Goal: Navigation & Orientation: Find specific page/section

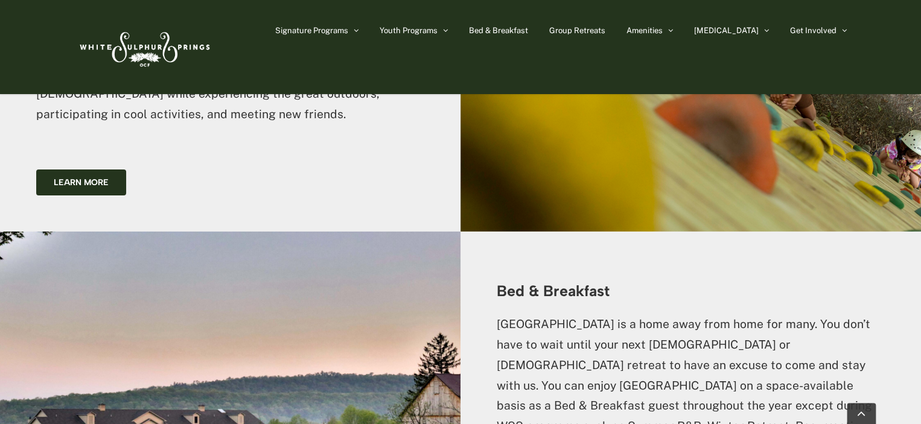
scroll to position [1932, 0]
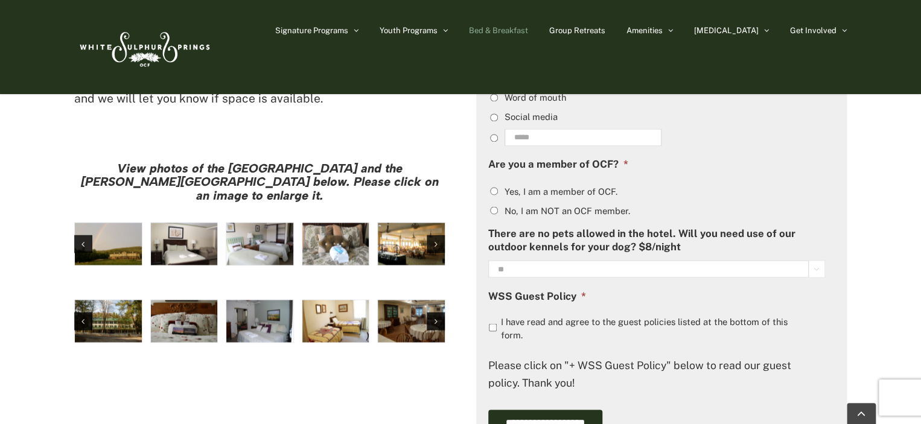
scroll to position [966, 0]
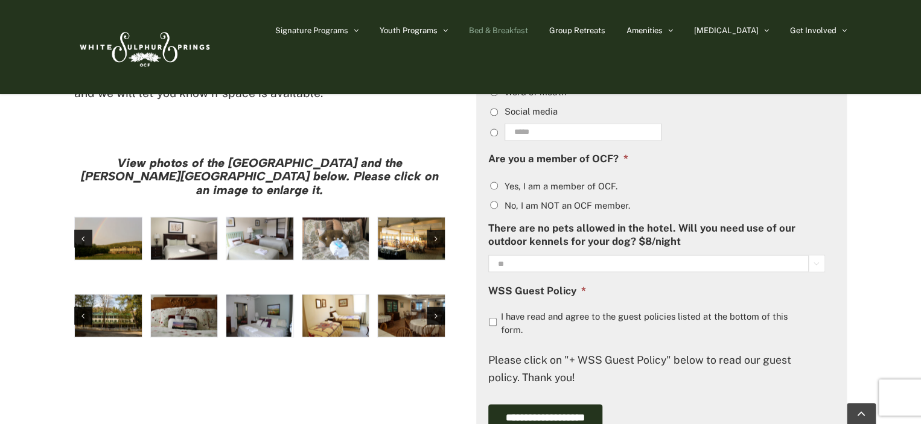
click at [417, 295] on img "Harrison House Dining Room" at bounding box center [411, 316] width 67 height 42
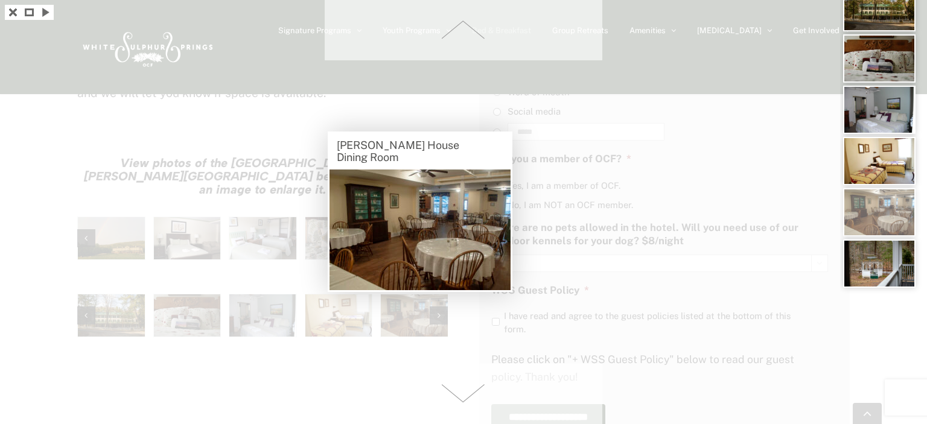
click at [324, 248] on div at bounding box center [463, 212] width 927 height 424
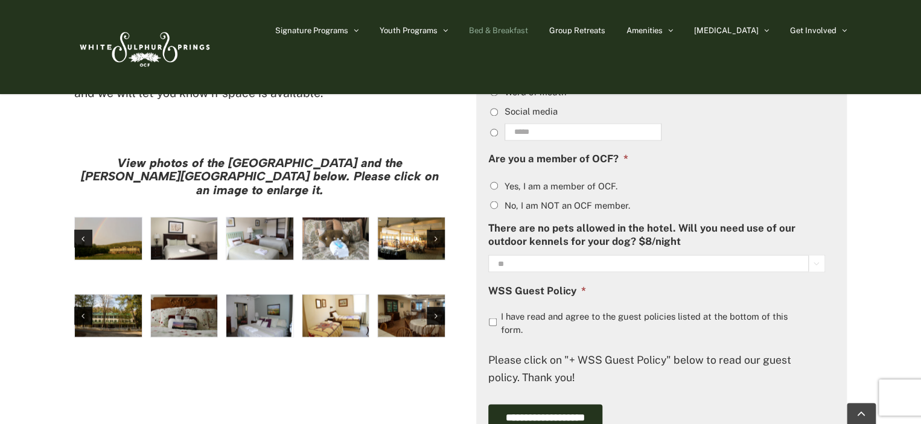
click at [324, 295] on img "Harrison House Guestroom (5)" at bounding box center [335, 316] width 67 height 42
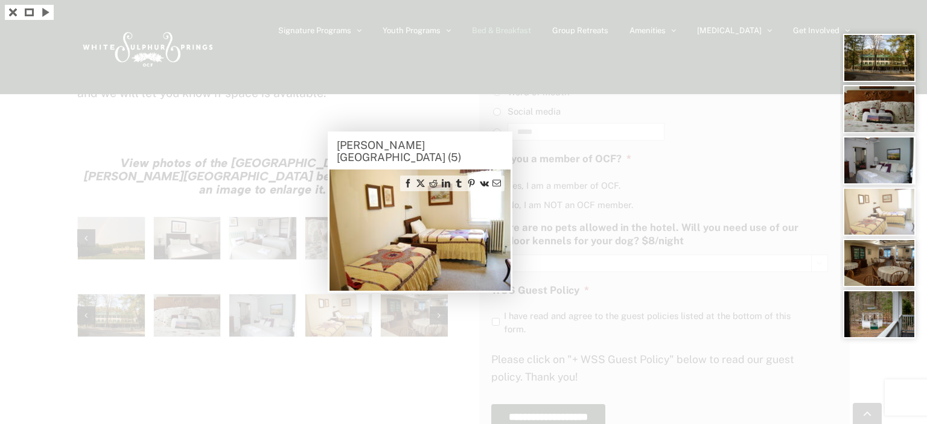
click at [324, 248] on div at bounding box center [463, 212] width 927 height 424
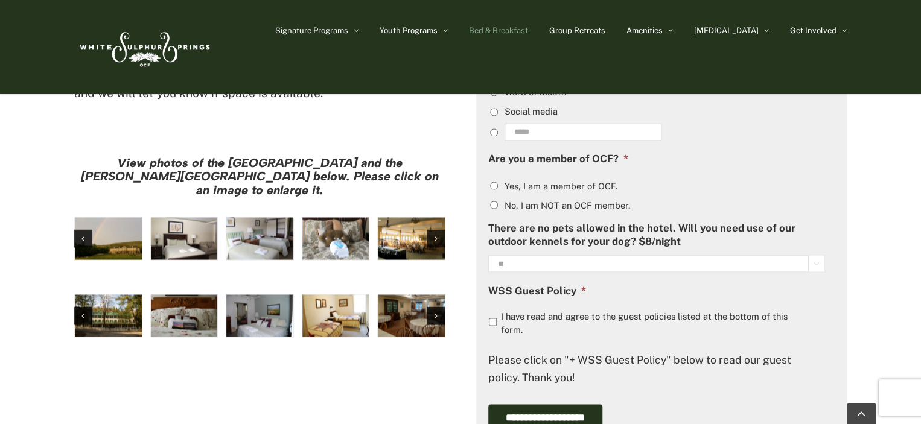
click at [192, 295] on img "Harrison House Guestroom (2)" at bounding box center [184, 316] width 67 height 42
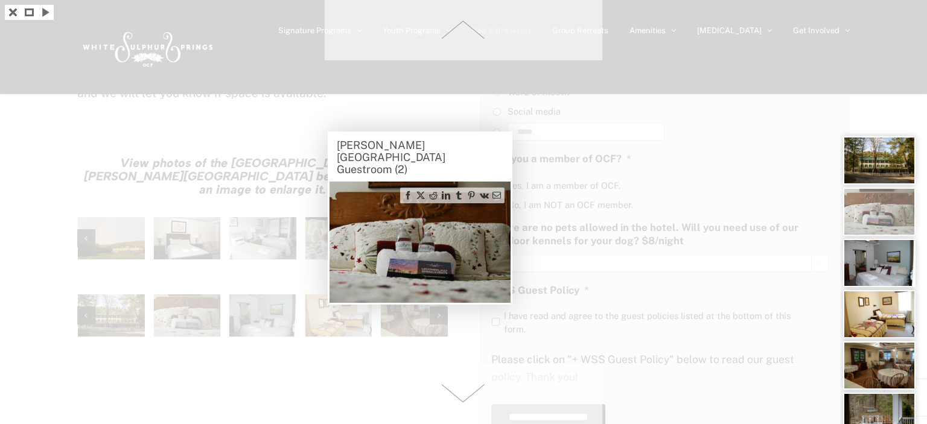
click at [192, 239] on div at bounding box center [463, 212] width 927 height 424
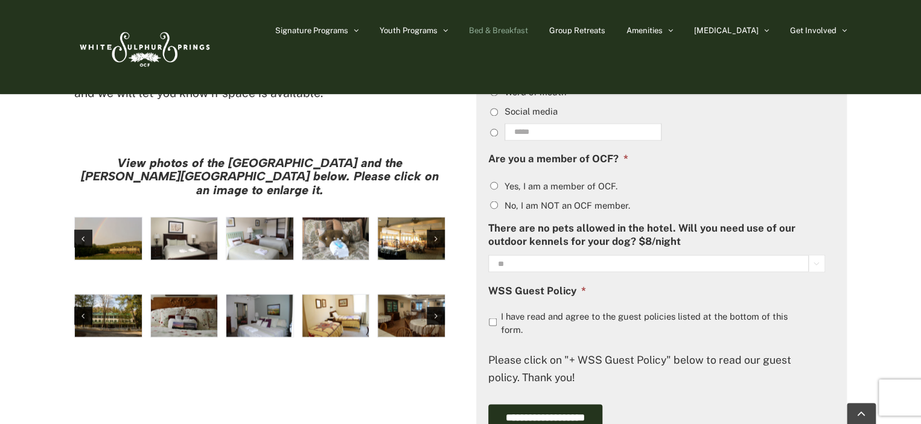
click at [117, 295] on img "Harrison House Exterior" at bounding box center [108, 316] width 67 height 42
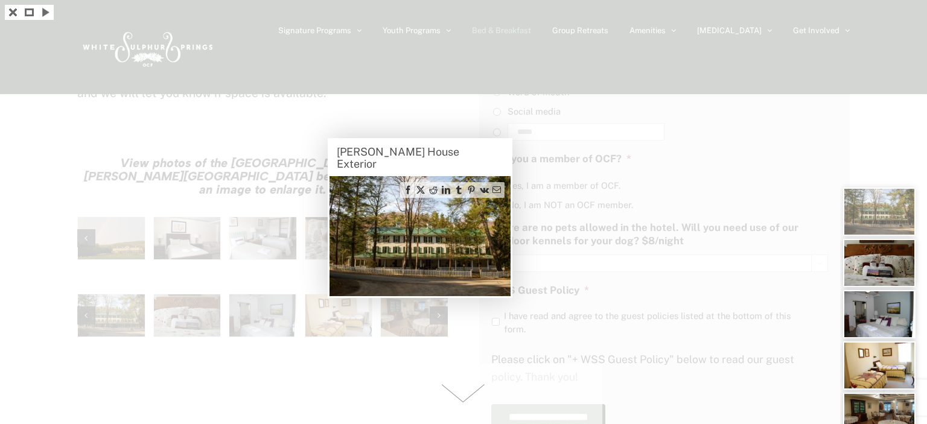
click at [117, 237] on div at bounding box center [463, 212] width 927 height 424
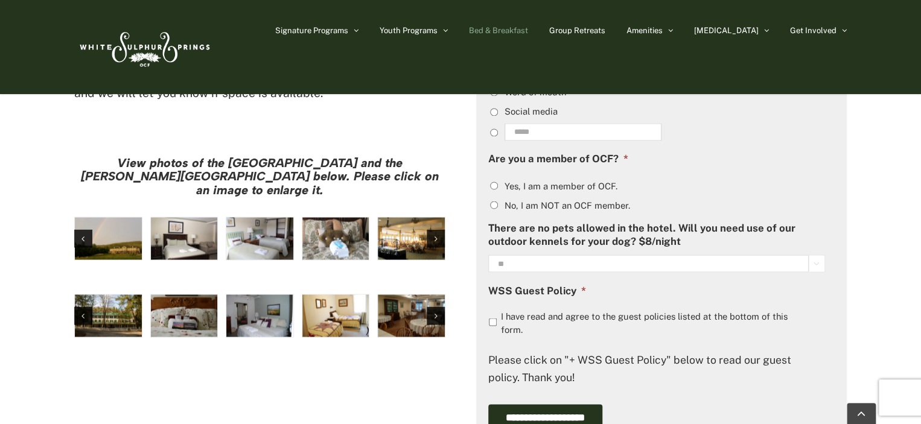
click at [97, 217] on img "large-heritage" at bounding box center [108, 238] width 67 height 42
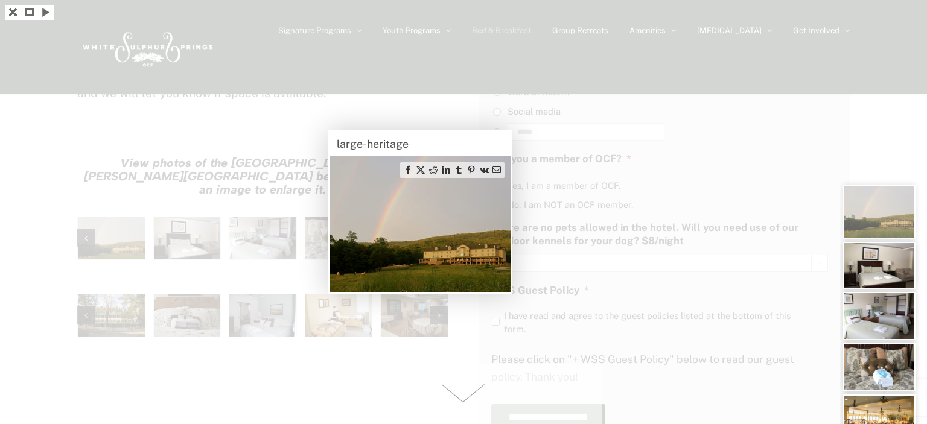
click at [185, 161] on div at bounding box center [463, 212] width 927 height 424
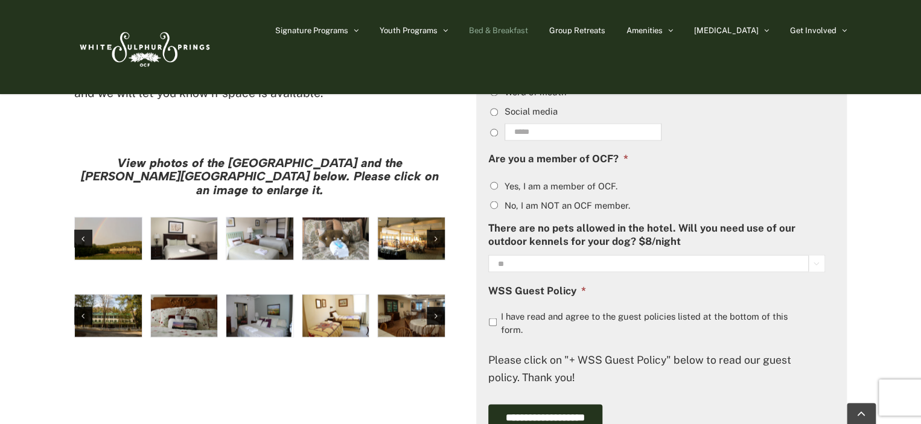
click at [185, 217] on img "hh-5" at bounding box center [184, 238] width 67 height 42
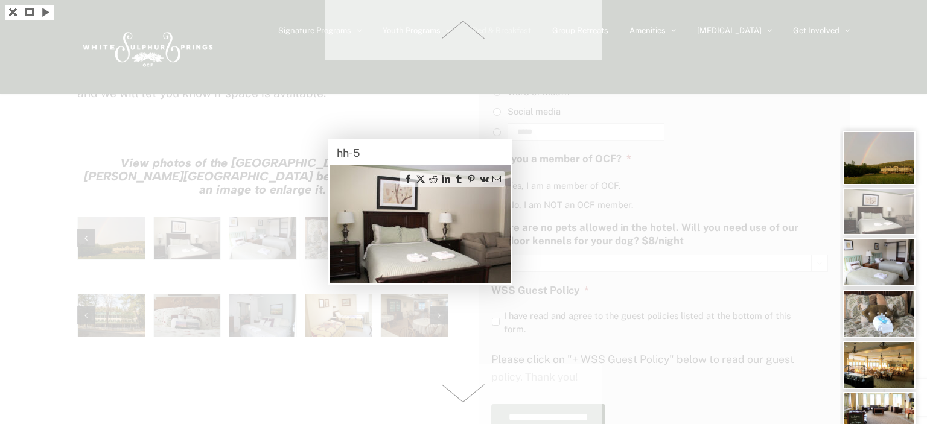
click at [254, 159] on div at bounding box center [463, 212] width 927 height 424
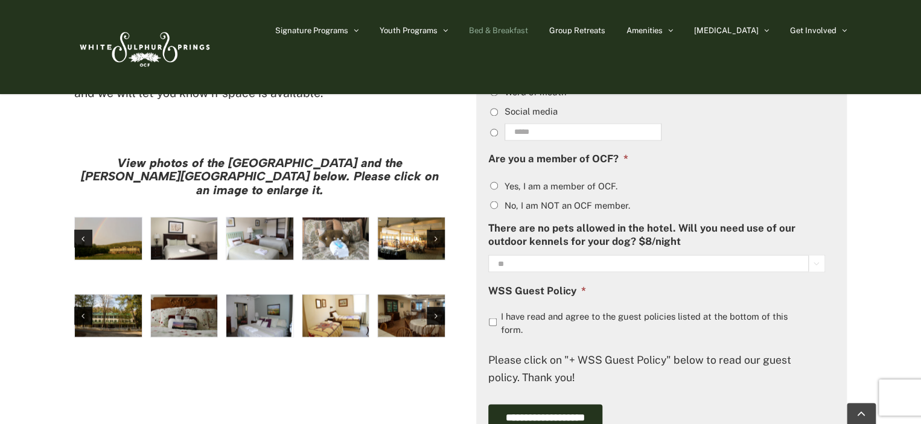
click at [254, 217] on img "hh-4" at bounding box center [259, 238] width 67 height 42
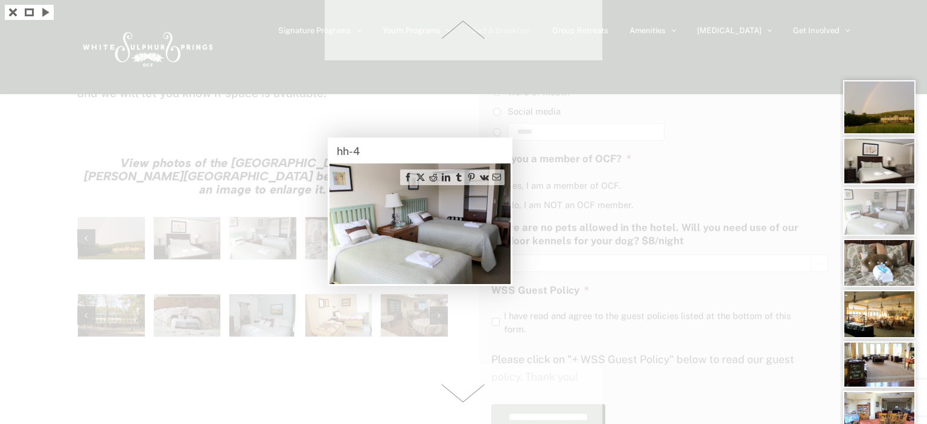
click at [320, 159] on div at bounding box center [463, 212] width 927 height 424
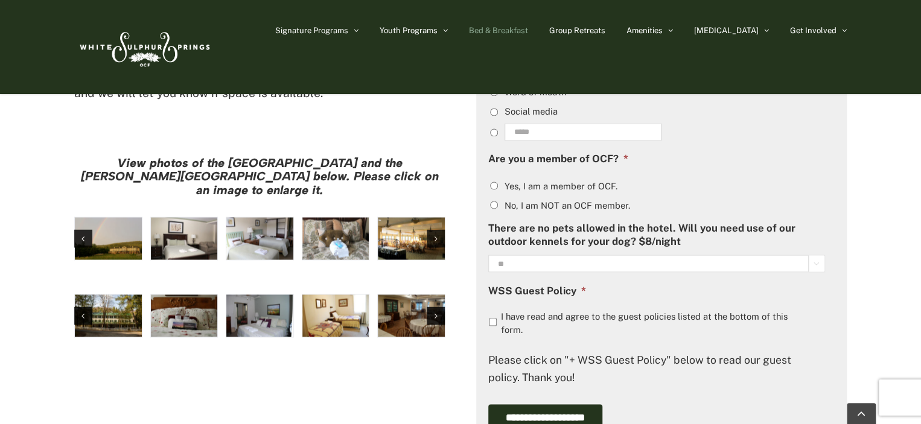
click at [320, 217] on img "hh-3" at bounding box center [335, 238] width 67 height 42
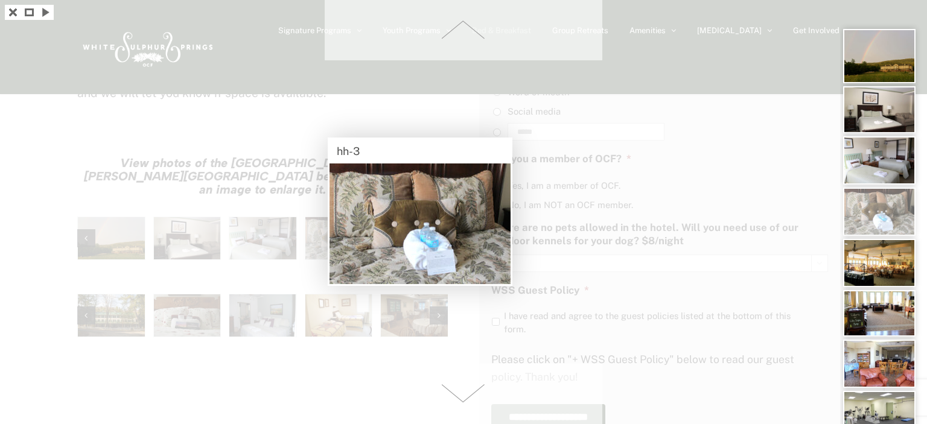
click at [283, 293] on div at bounding box center [463, 212] width 927 height 424
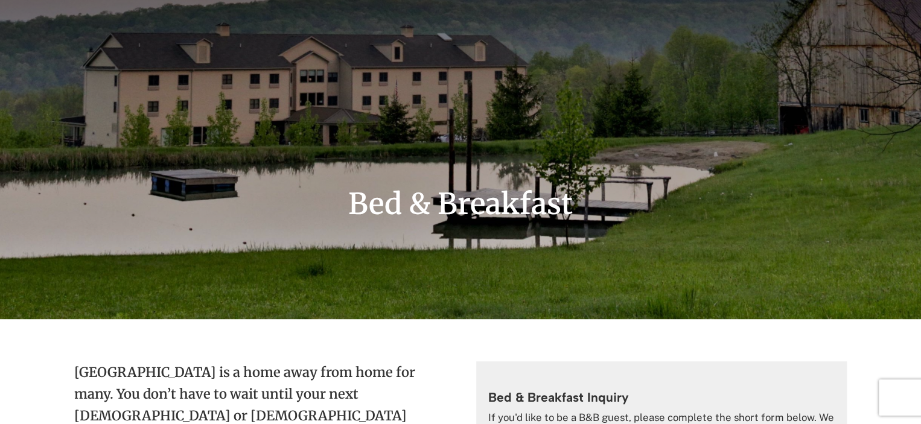
scroll to position [0, 0]
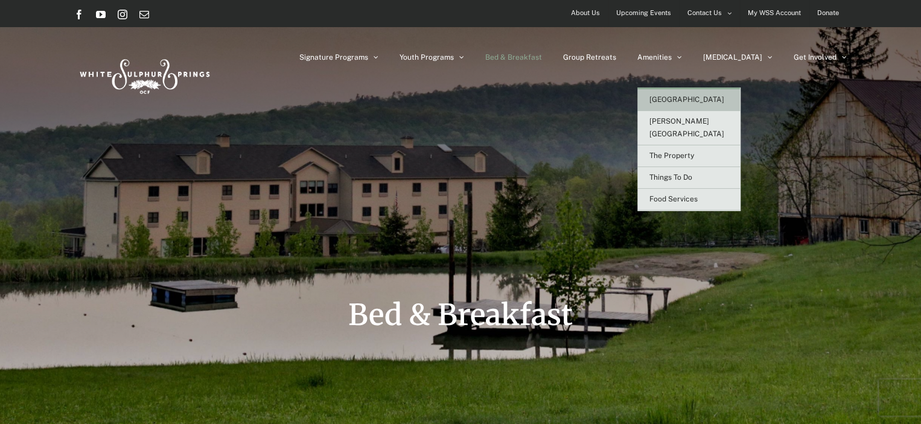
click at [702, 104] on link "[GEOGRAPHIC_DATA]" at bounding box center [689, 100] width 103 height 22
